Goal: Information Seeking & Learning: Understand process/instructions

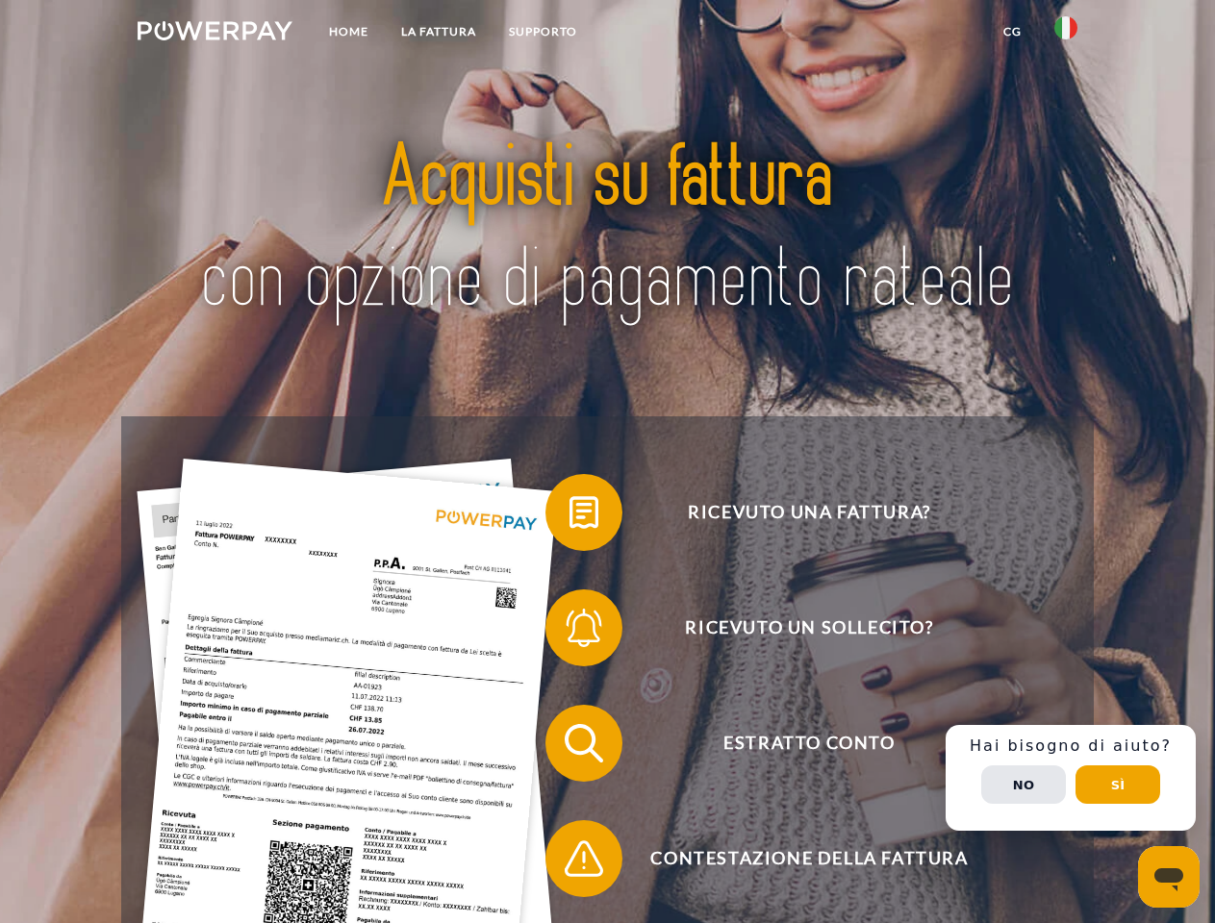
click at [214, 34] on img at bounding box center [215, 30] width 155 height 19
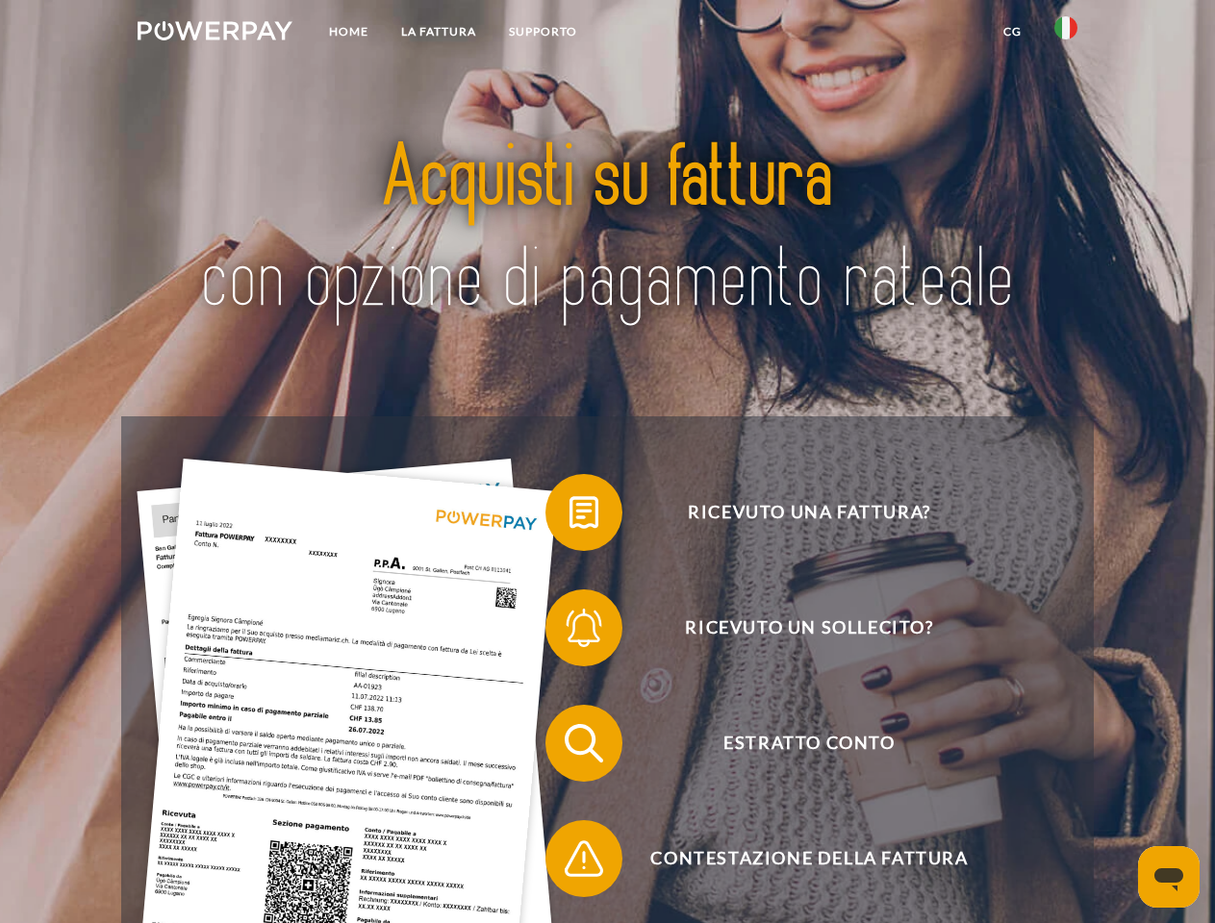
click at [1066, 34] on img at bounding box center [1065, 27] width 23 height 23
click at [1012, 32] on link "CG" at bounding box center [1012, 31] width 51 height 35
click at [569, 516] on span at bounding box center [555, 513] width 96 height 96
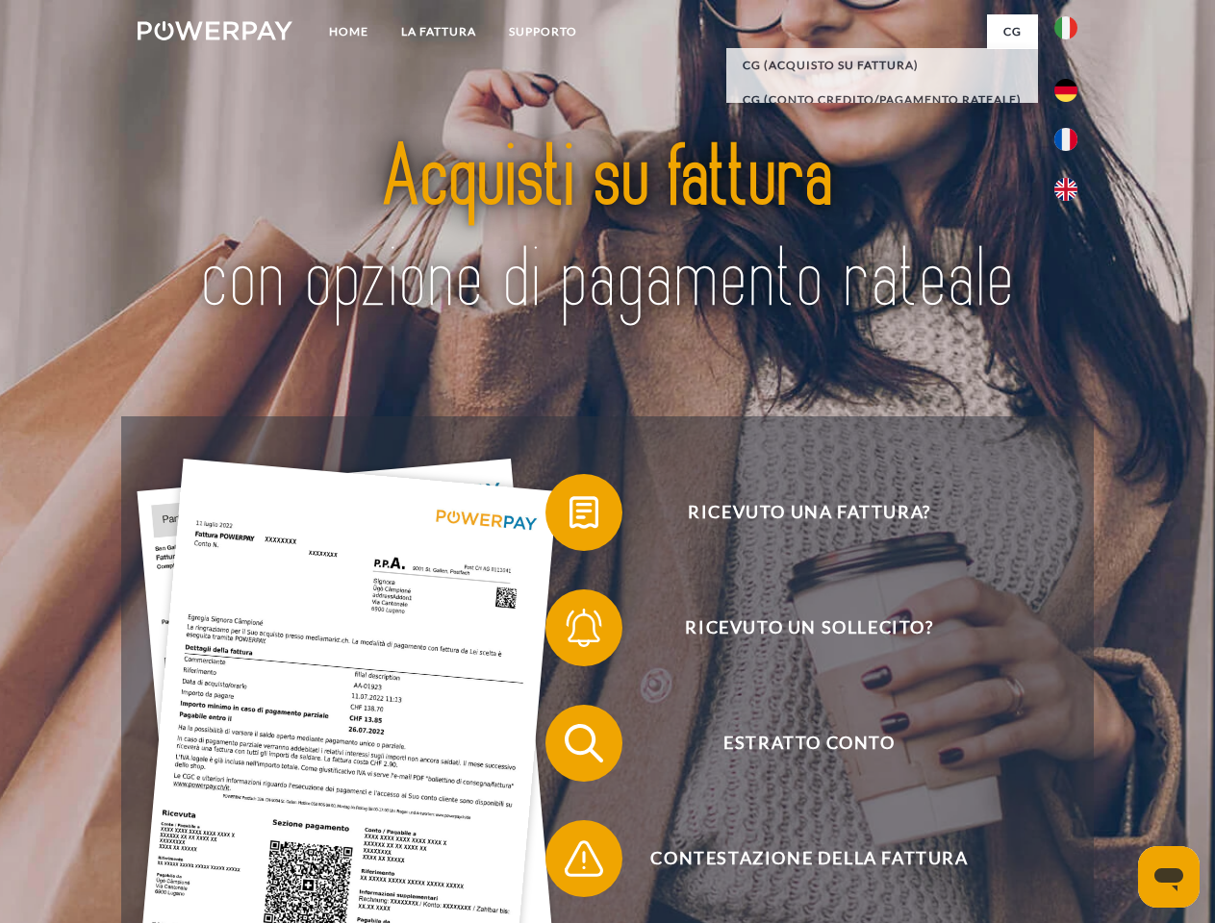
click at [569, 632] on span at bounding box center [555, 628] width 96 height 96
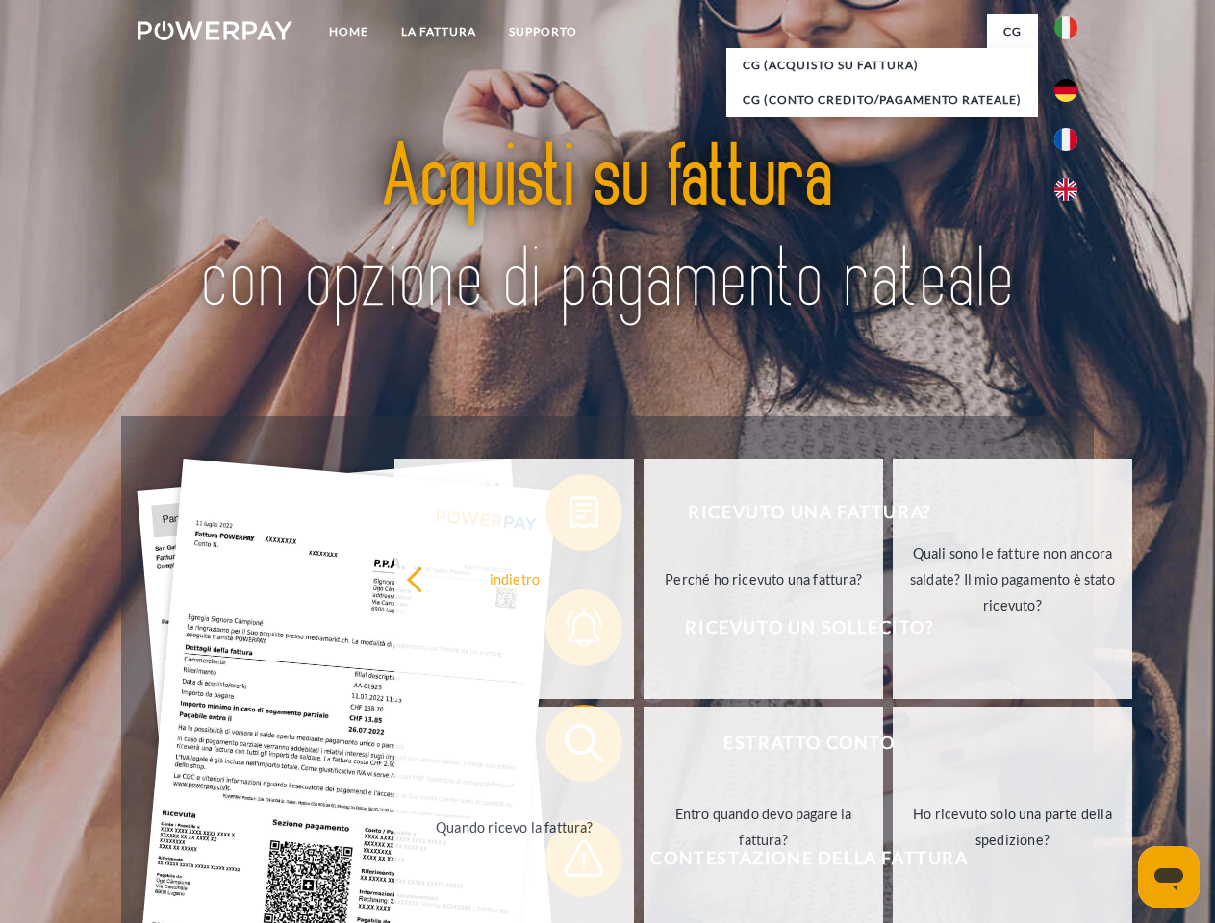
click at [643, 747] on link "Entro quando devo pagare la fattura?" at bounding box center [762, 827] width 239 height 240
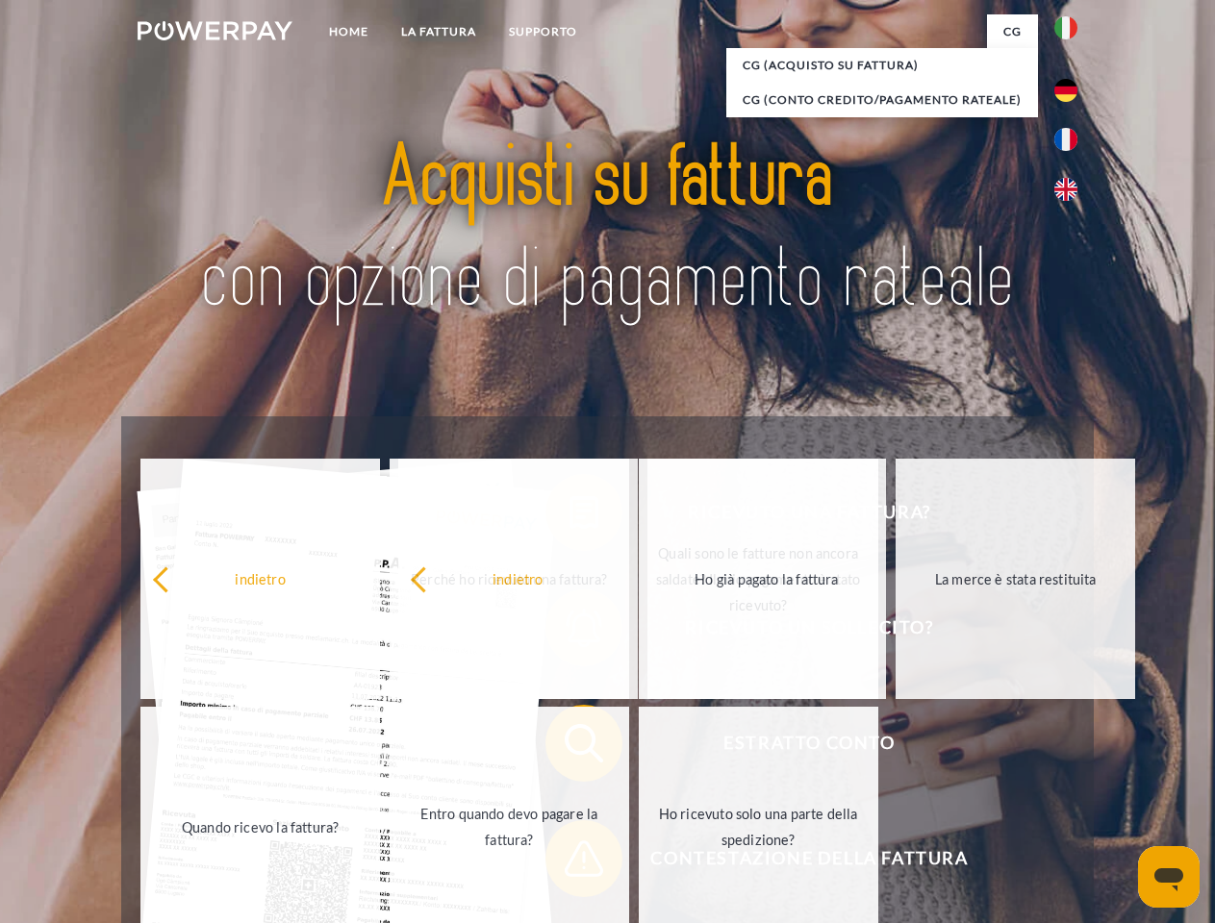
click at [569, 863] on span at bounding box center [555, 859] width 96 height 96
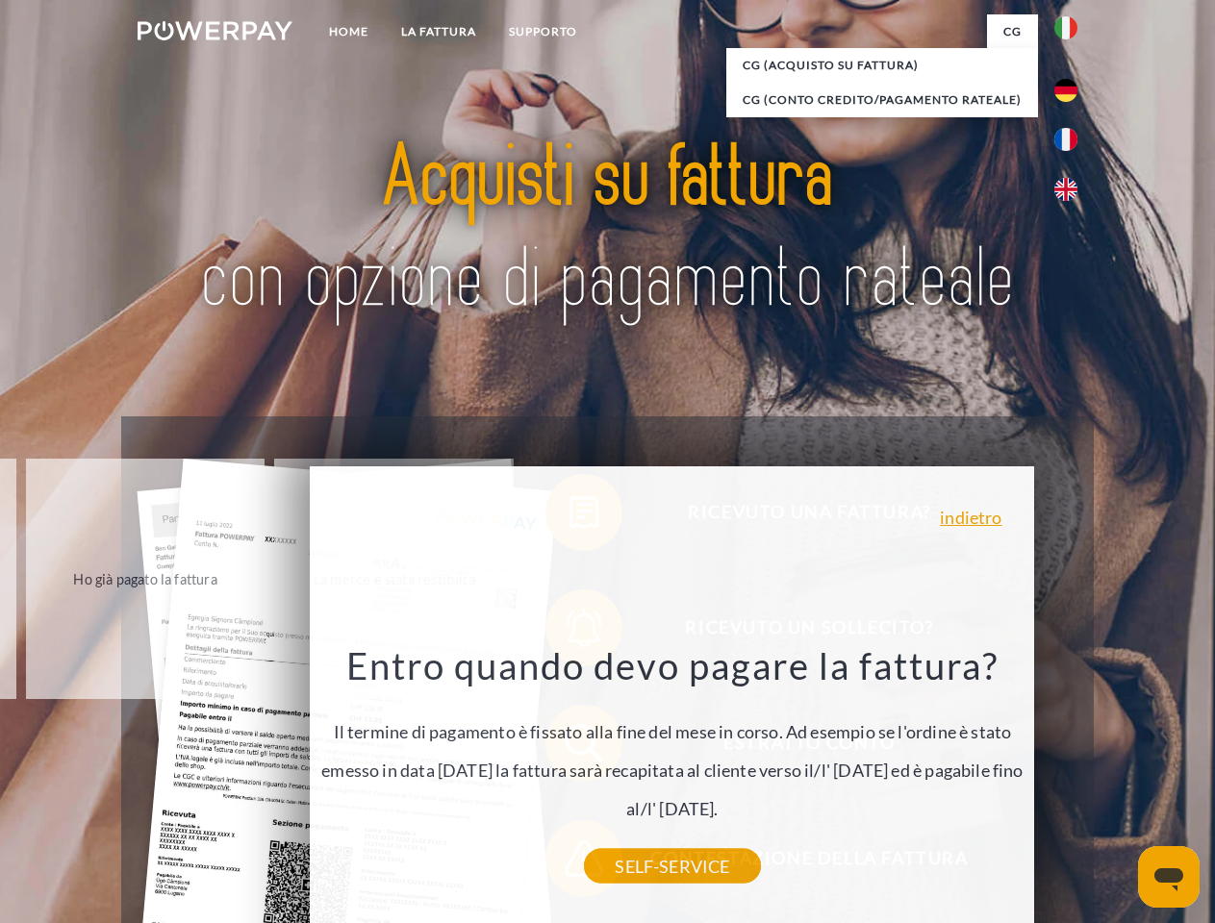
click at [1070, 778] on div "Ricevuto una fattura? Ricevuto un sollecito? Estratto conto indietro" at bounding box center [606, 800] width 971 height 769
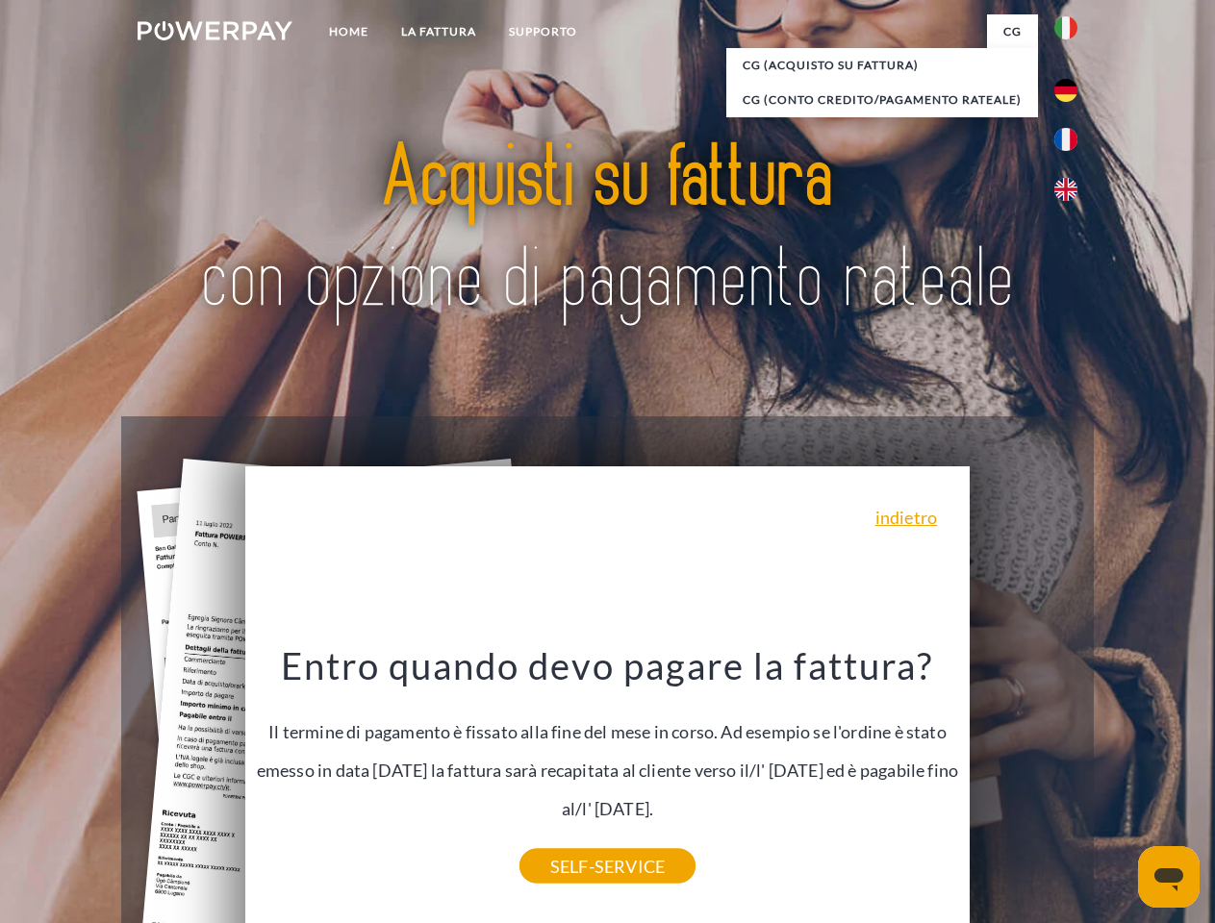
click at [1023, 782] on span "Estratto conto" at bounding box center [808, 743] width 471 height 77
click at [1118, 785] on header "Home LA FATTURA [GEOGRAPHIC_DATA]" at bounding box center [607, 664] width 1215 height 1328
